Goal: Check status: Check status

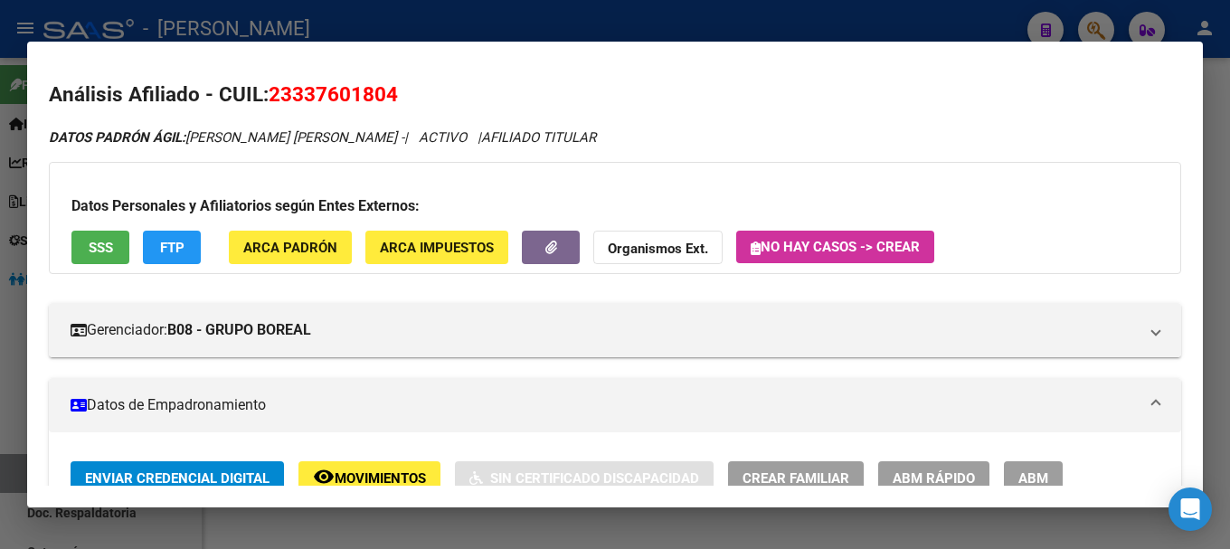
scroll to position [811, 0]
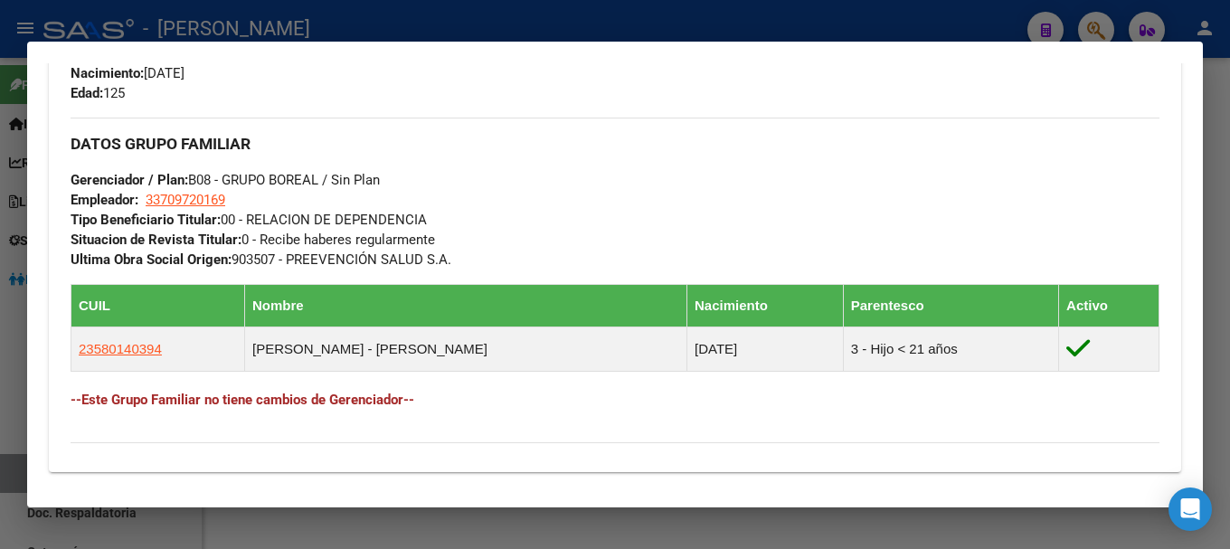
click at [500, 15] on div at bounding box center [615, 274] width 1230 height 549
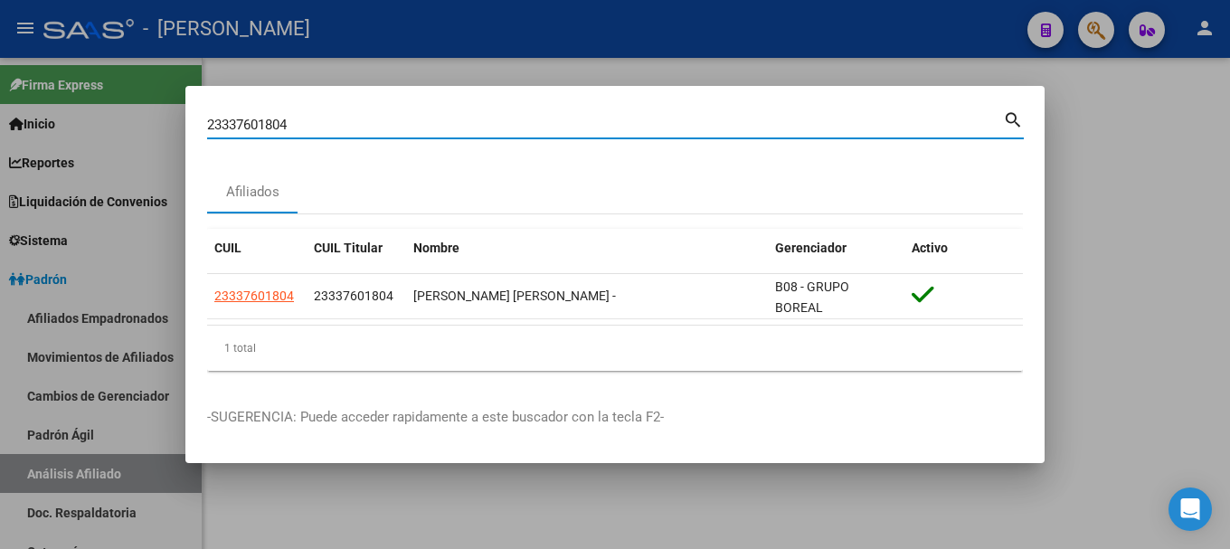
click at [735, 125] on input "23337601804" at bounding box center [605, 125] width 796 height 16
type input "21601482"
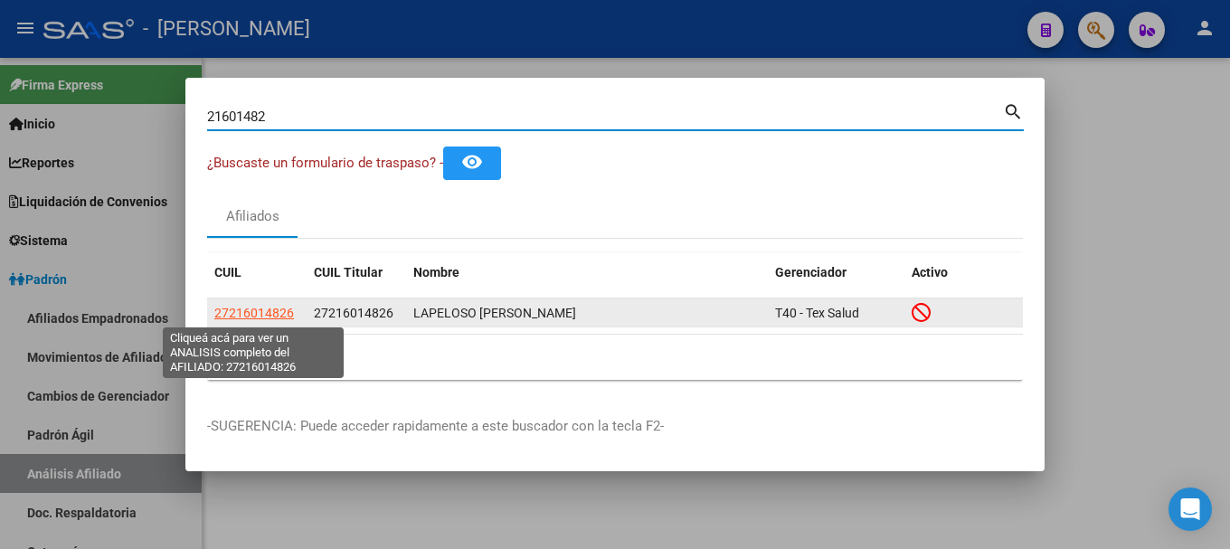
click at [246, 311] on span "27216014826" at bounding box center [254, 313] width 80 height 14
type textarea "27216014826"
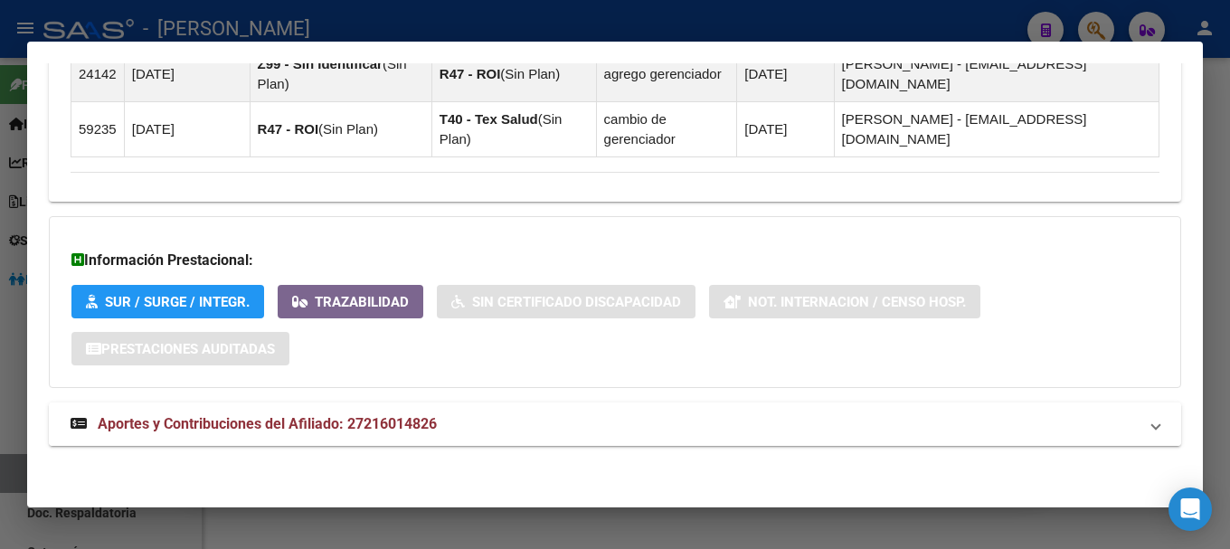
click at [490, 418] on mat-panel-title "Aportes y Contribuciones del Afiliado: 27216014826" at bounding box center [604, 424] width 1067 height 22
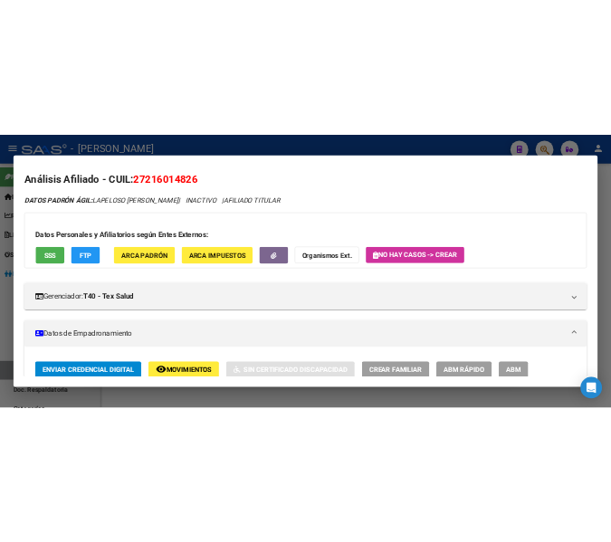
scroll to position [0, 0]
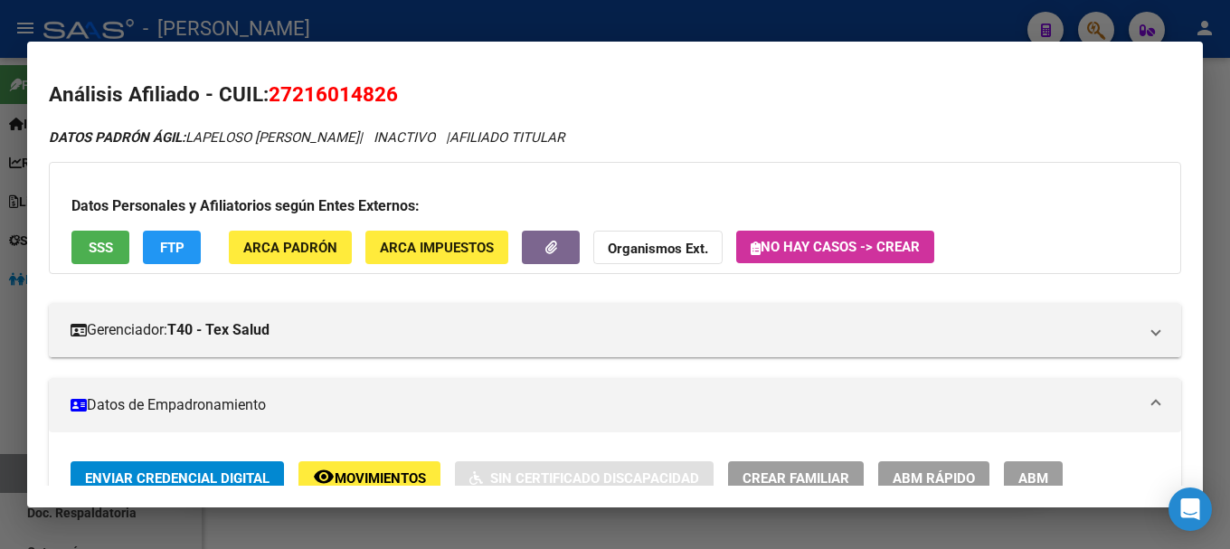
click at [355, 85] on span "27216014826" at bounding box center [333, 94] width 129 height 24
copy span "27216014826"
click at [584, 23] on div at bounding box center [615, 274] width 1230 height 549
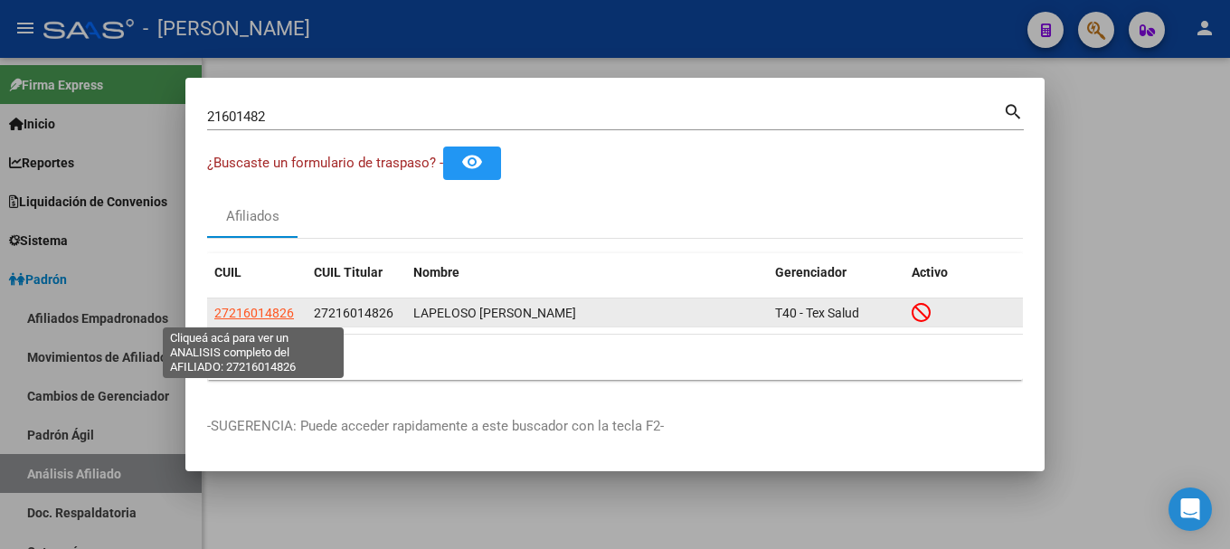
click at [280, 307] on span "27216014826" at bounding box center [254, 313] width 80 height 14
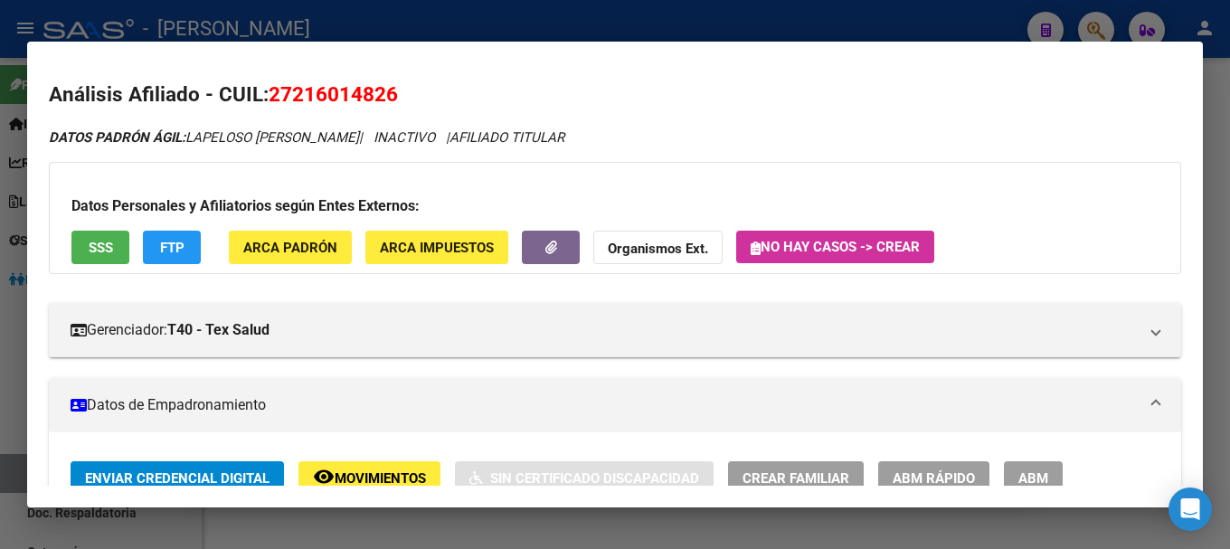
click at [599, 11] on div at bounding box center [615, 274] width 1230 height 549
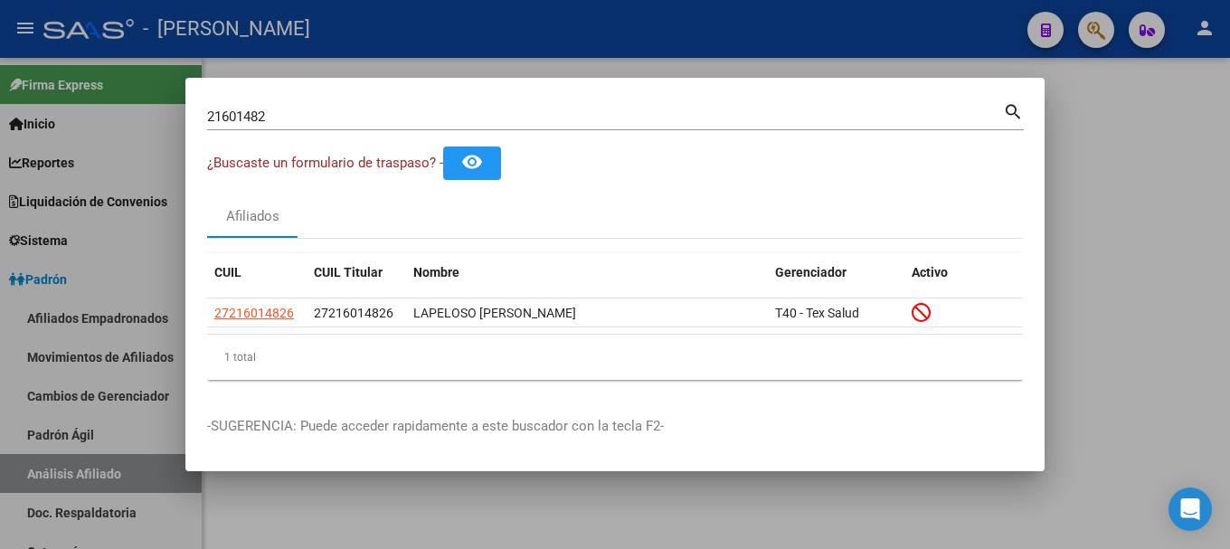
click at [599, 11] on div at bounding box center [615, 274] width 1230 height 549
